Goal: Task Accomplishment & Management: Manage account settings

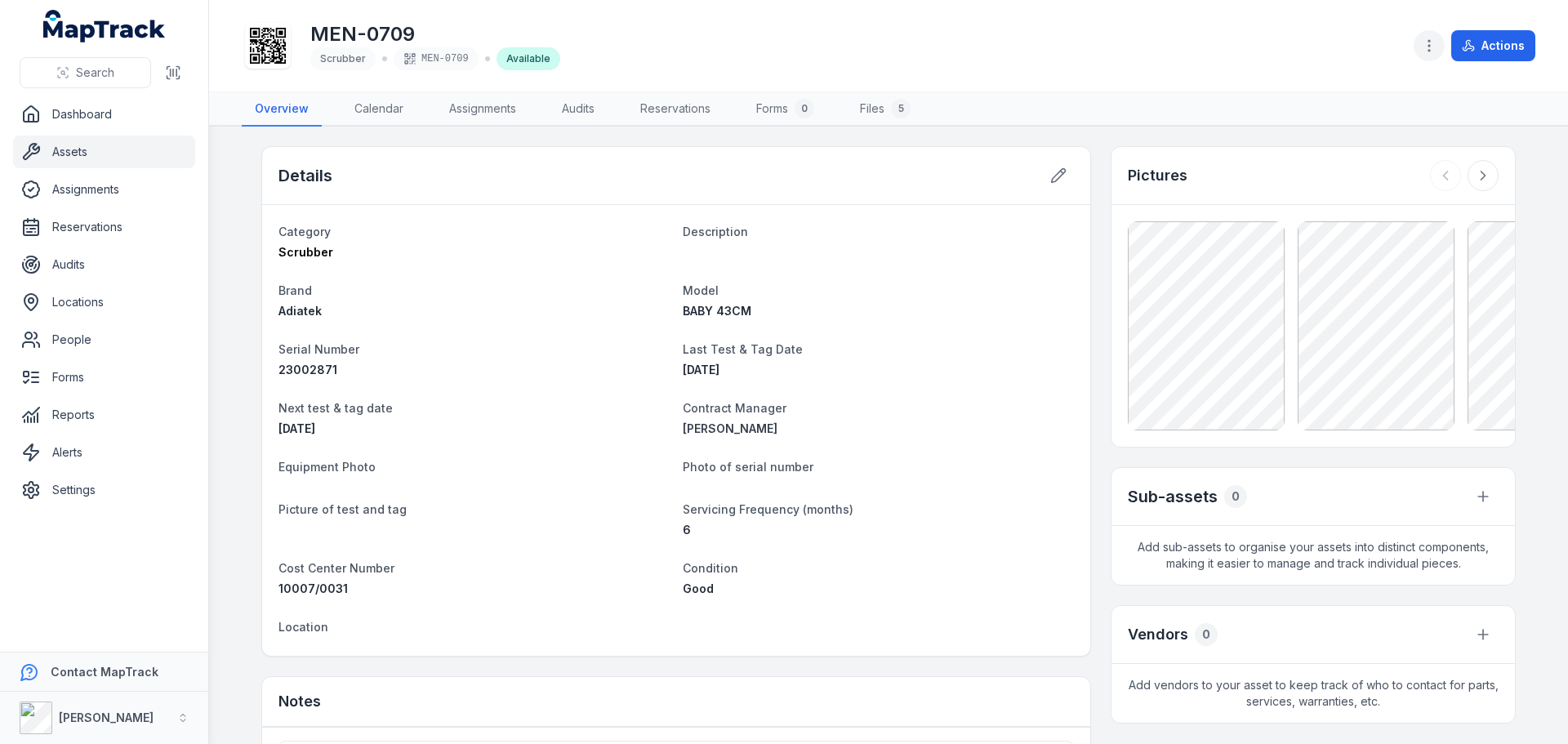
click at [1439, 56] on button "button" at bounding box center [1429, 45] width 31 height 31
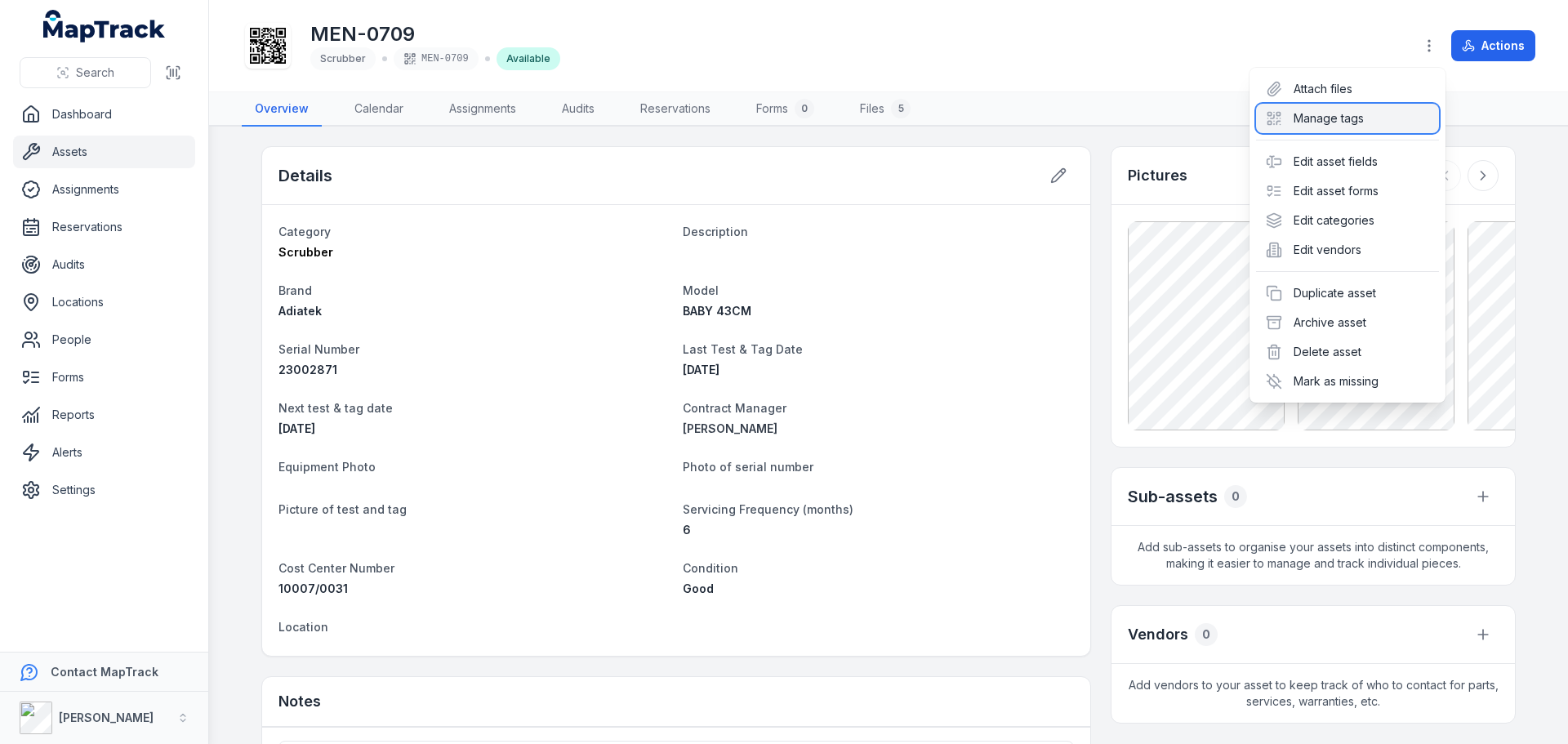
click at [1383, 128] on div "Manage tags" at bounding box center [1348, 118] width 183 height 29
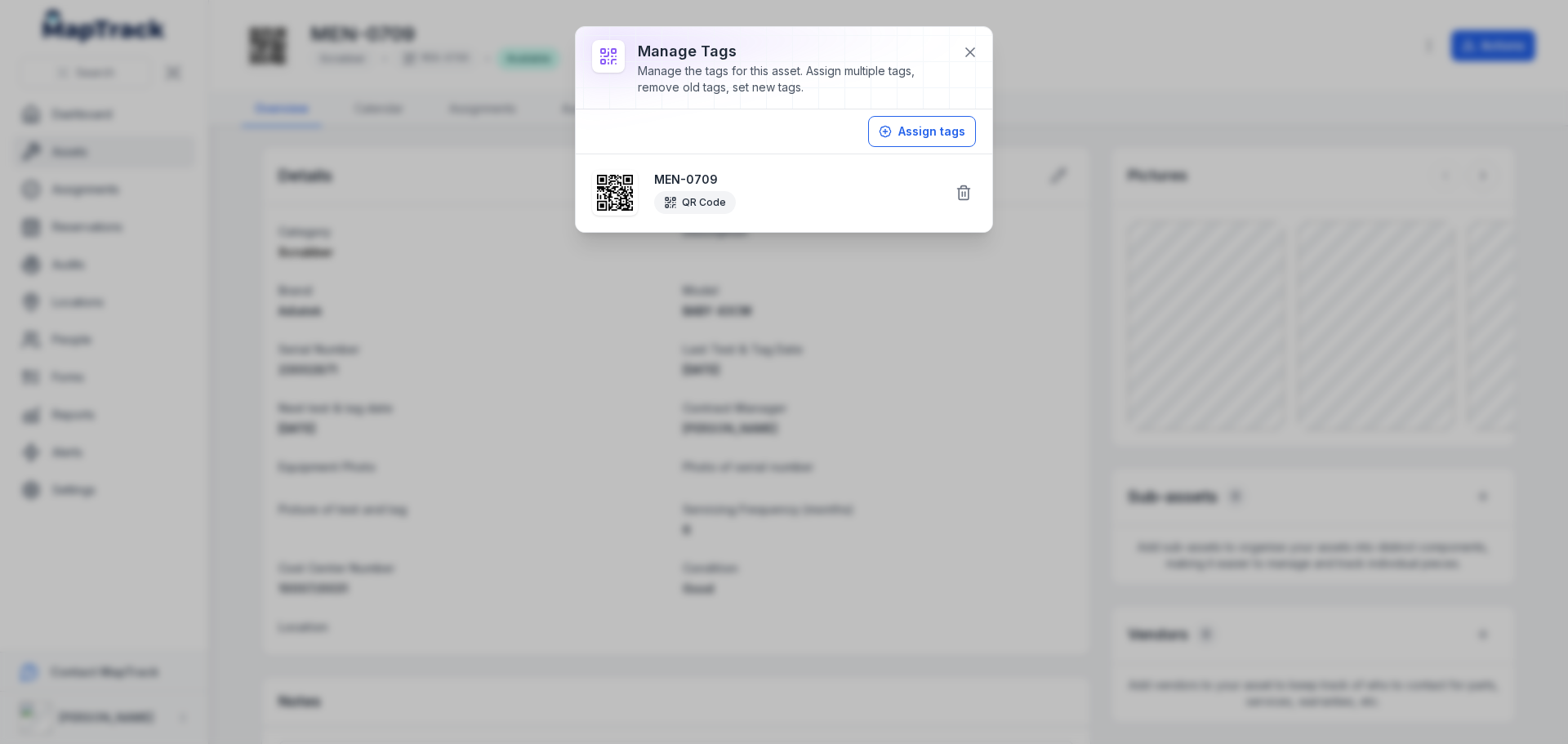
click at [683, 179] on strong "MEN-0709" at bounding box center [798, 179] width 288 height 16
click at [618, 188] on icon at bounding box center [615, 193] width 36 height 36
click at [926, 127] on button "Assign tags" at bounding box center [922, 131] width 108 height 31
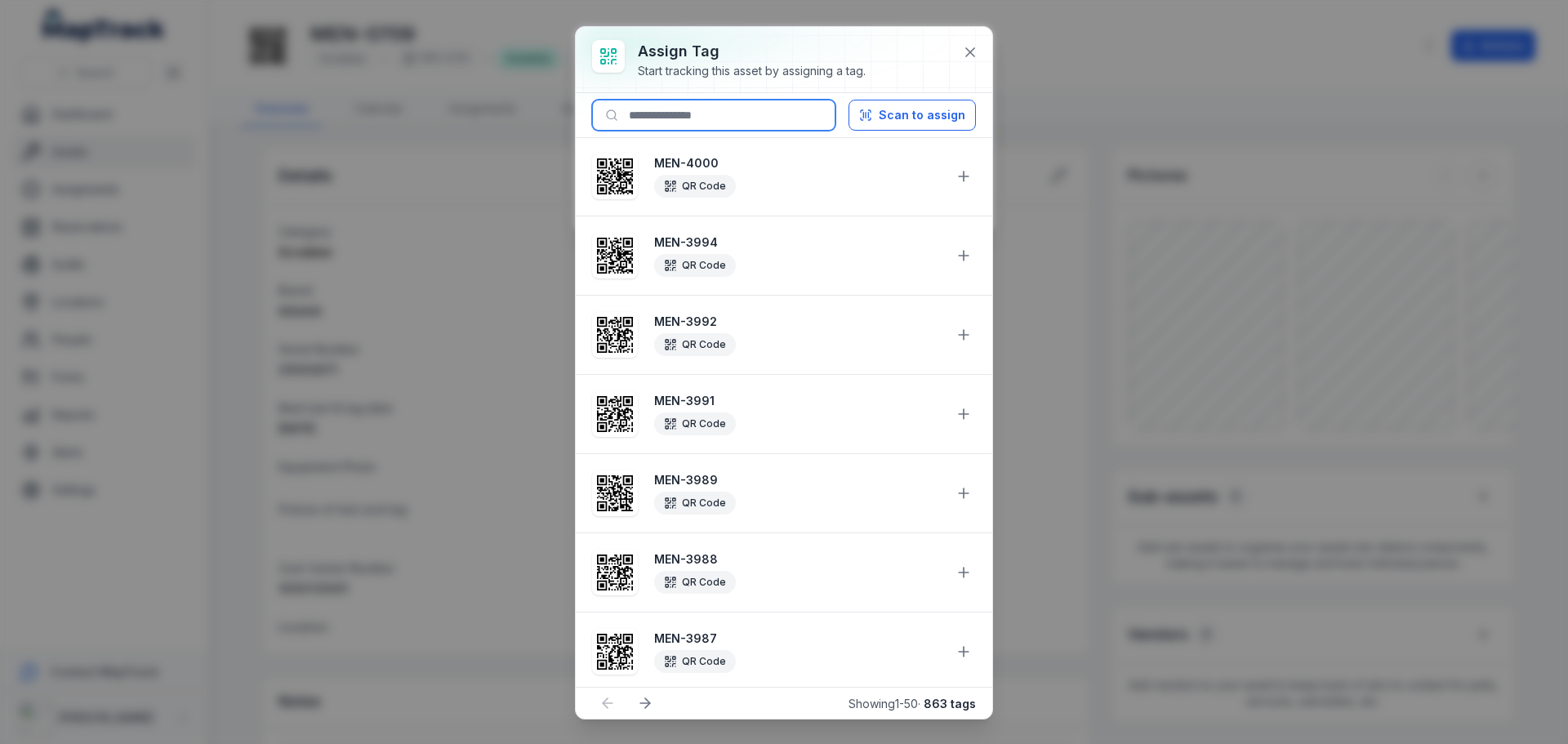
click at [747, 125] on input at bounding box center [713, 115] width 243 height 31
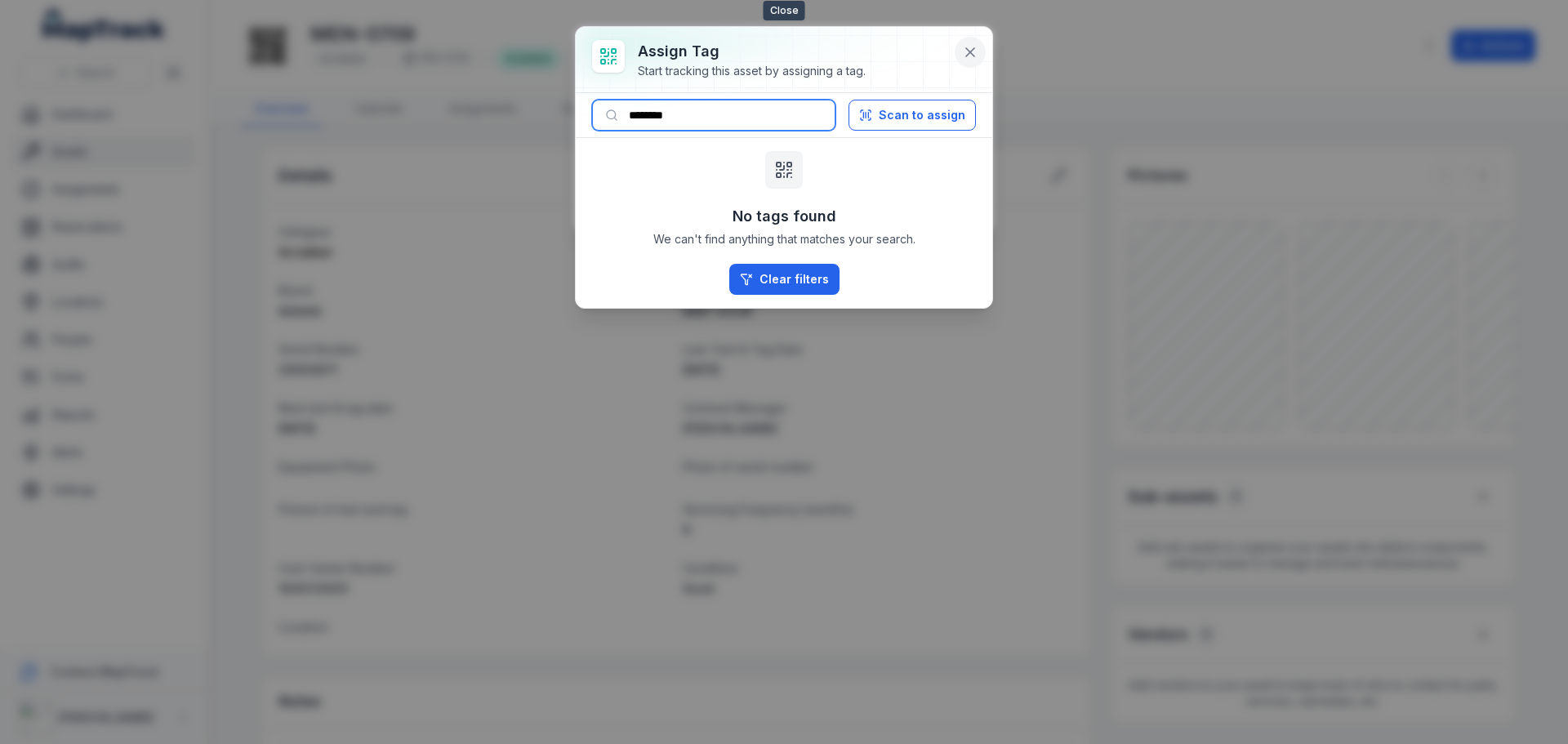
type input "********"
click at [963, 48] on icon at bounding box center [969, 51] width 16 height 16
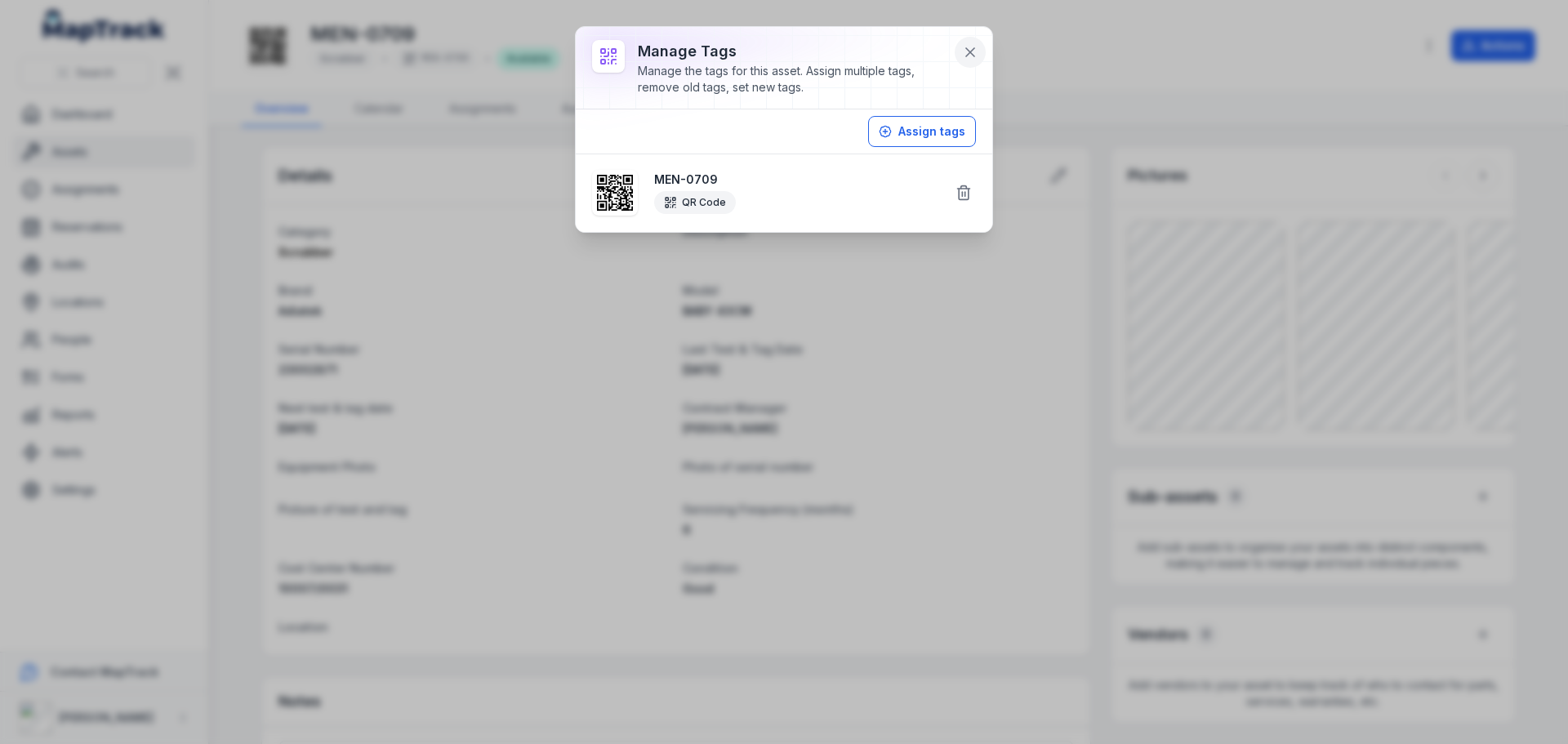
click at [969, 58] on icon at bounding box center [969, 51] width 16 height 16
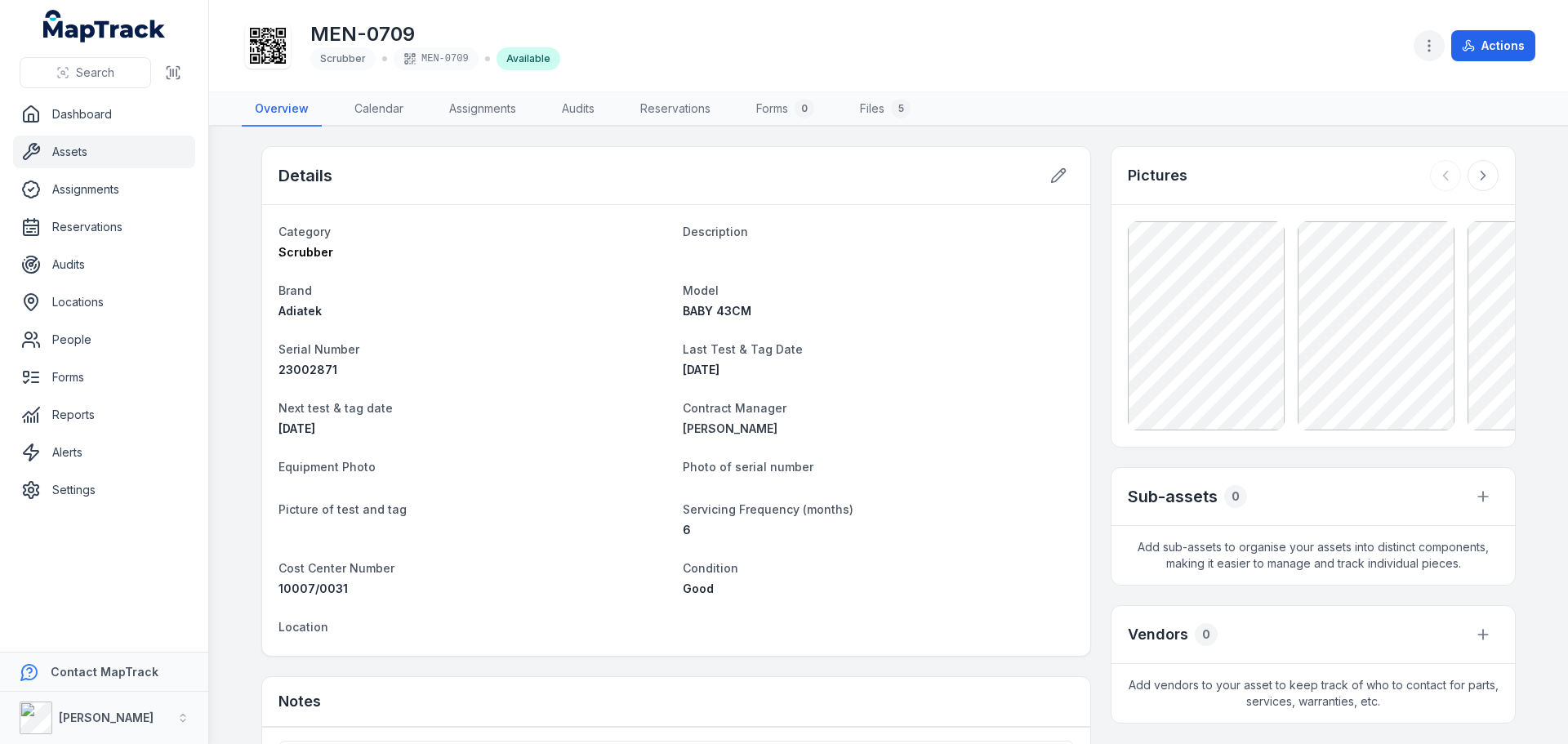
click at [1434, 51] on icon "button" at bounding box center [1428, 45] width 16 height 16
